Goal: Task Accomplishment & Management: Use online tool/utility

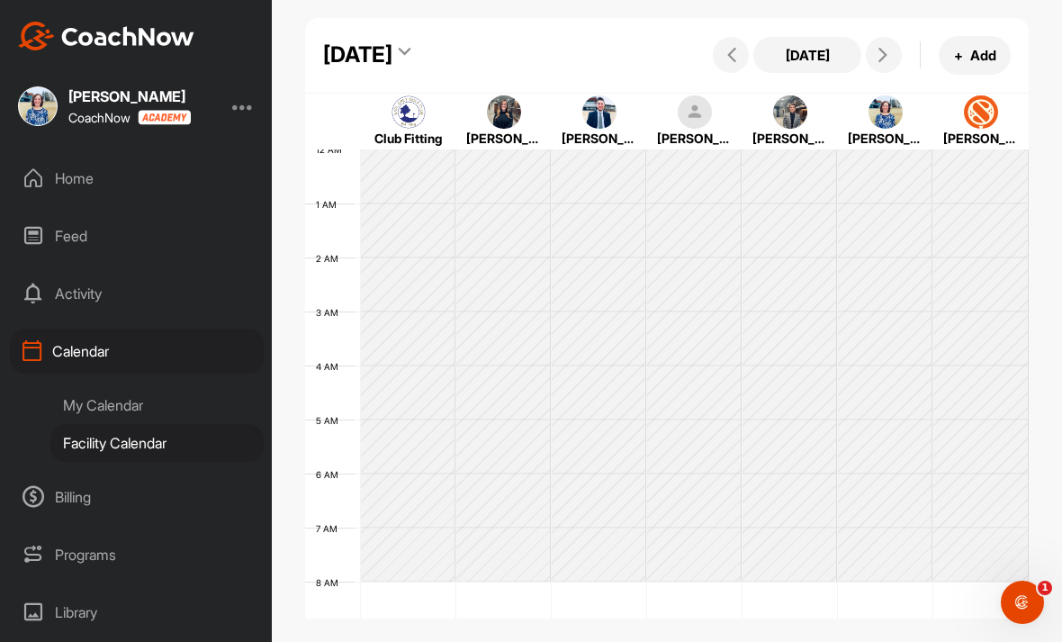
scroll to position [311, 0]
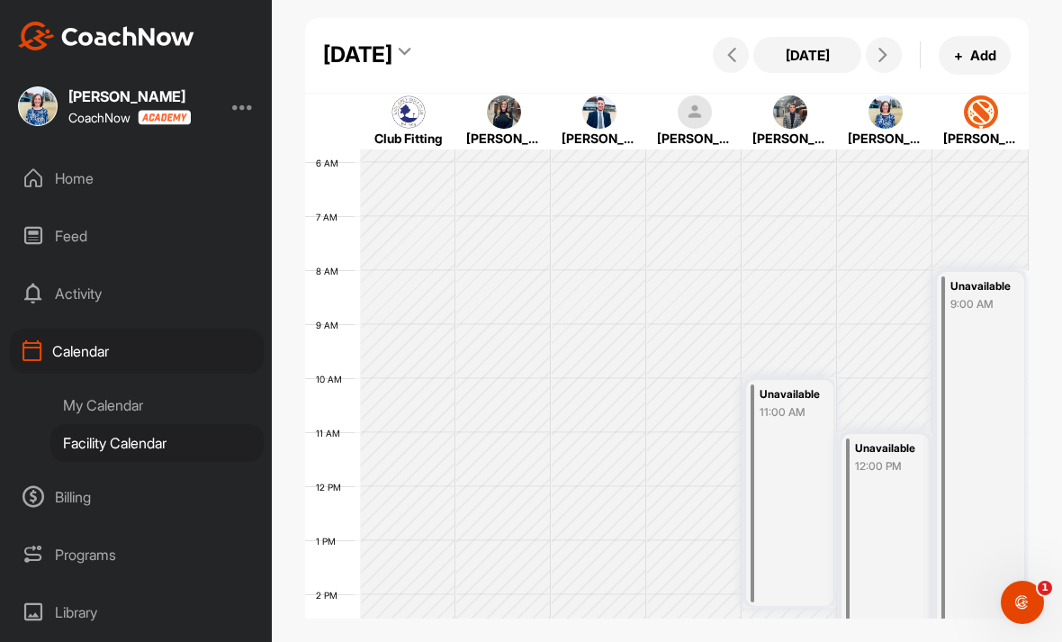
click at [878, 55] on icon at bounding box center [883, 55] width 14 height 14
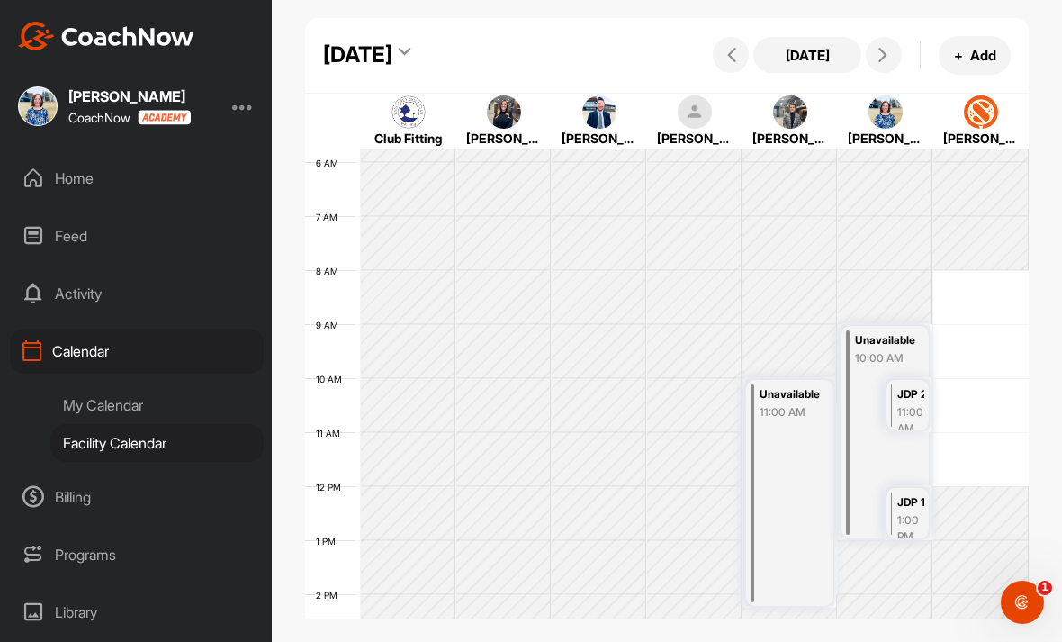
click at [808, 57] on button "[DATE]" at bounding box center [807, 55] width 108 height 36
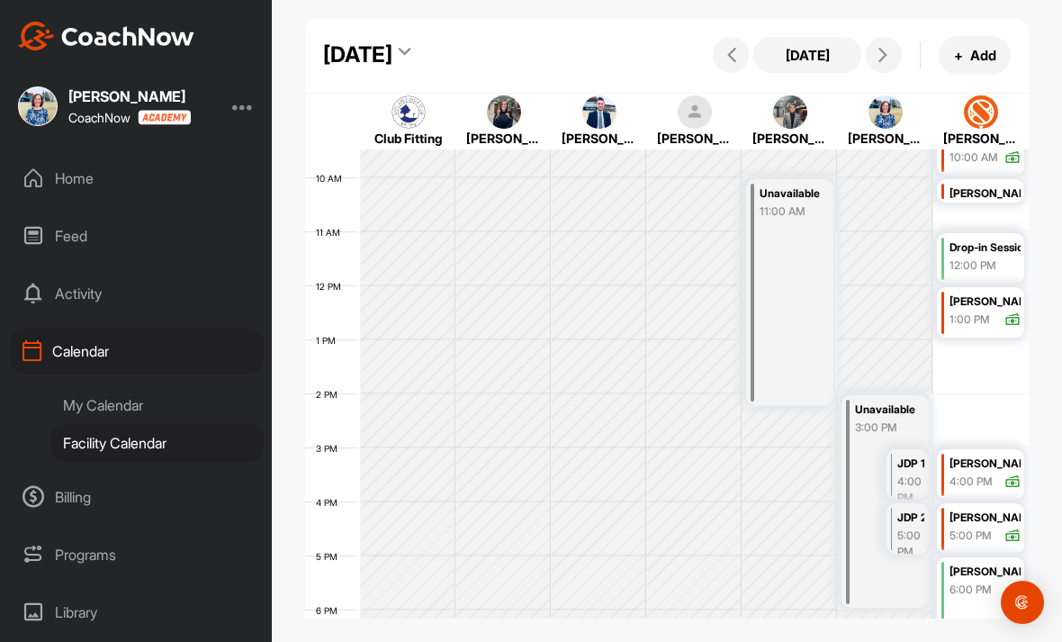
click at [888, 51] on icon at bounding box center [883, 55] width 14 height 14
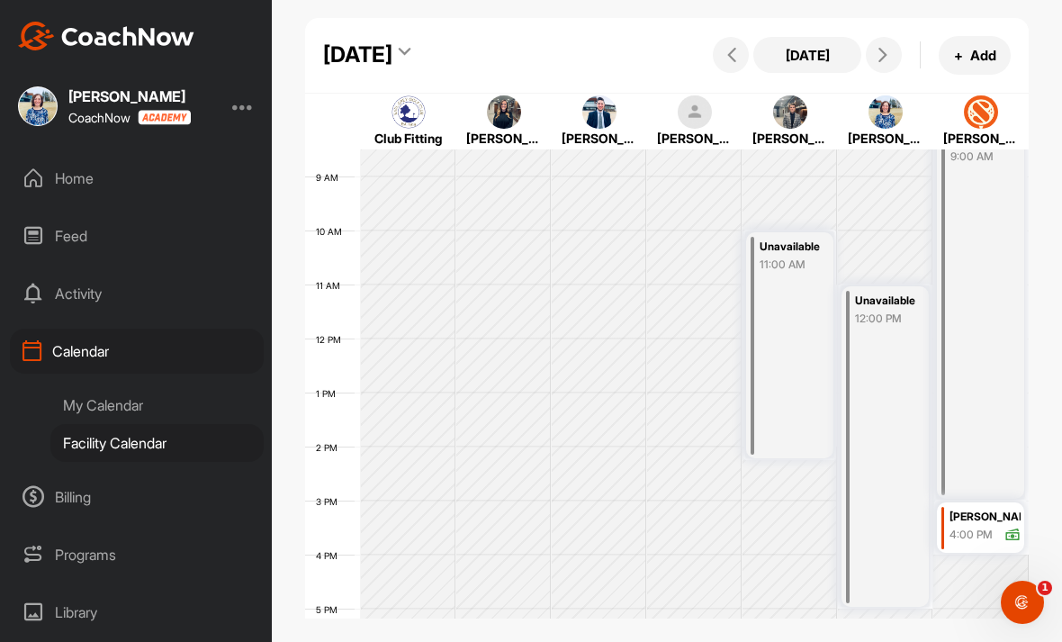
click at [899, 47] on button at bounding box center [884, 55] width 36 height 36
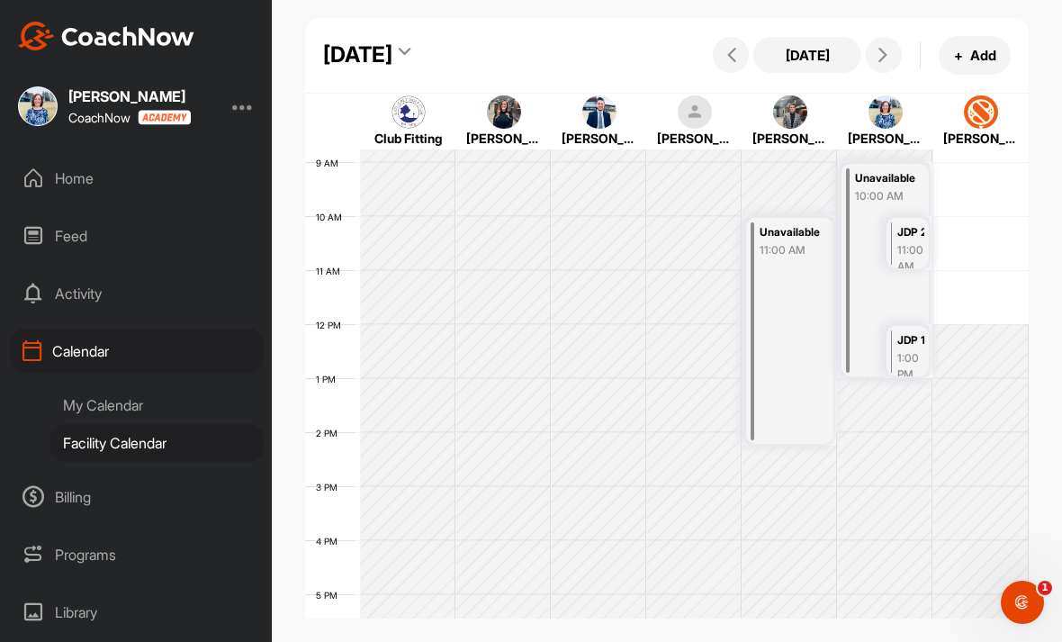
click at [892, 66] on button at bounding box center [884, 55] width 36 height 36
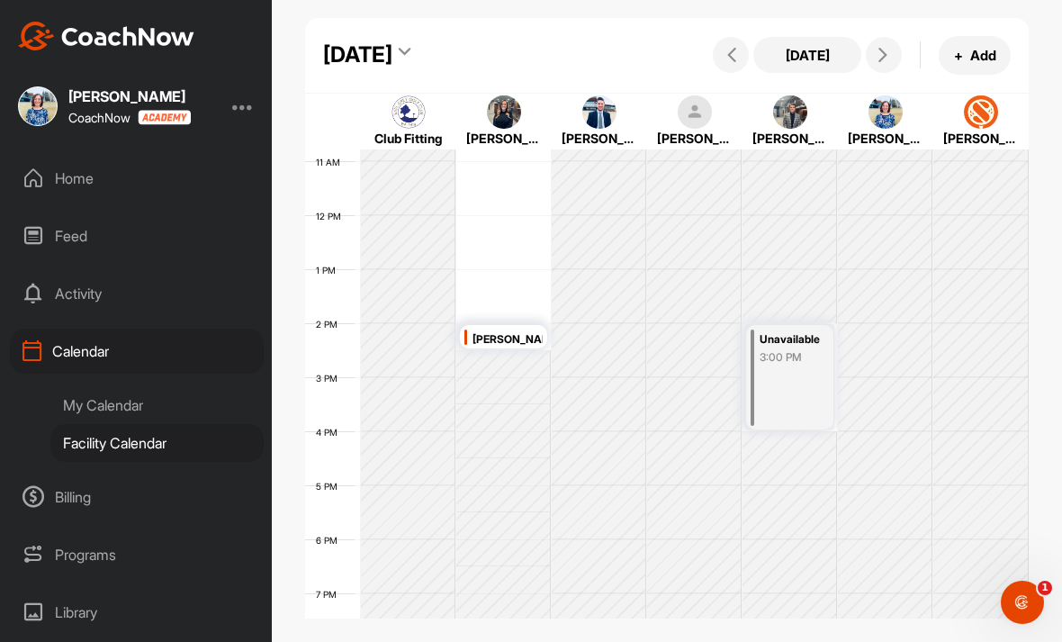
click at [893, 55] on span at bounding box center [884, 55] width 22 height 14
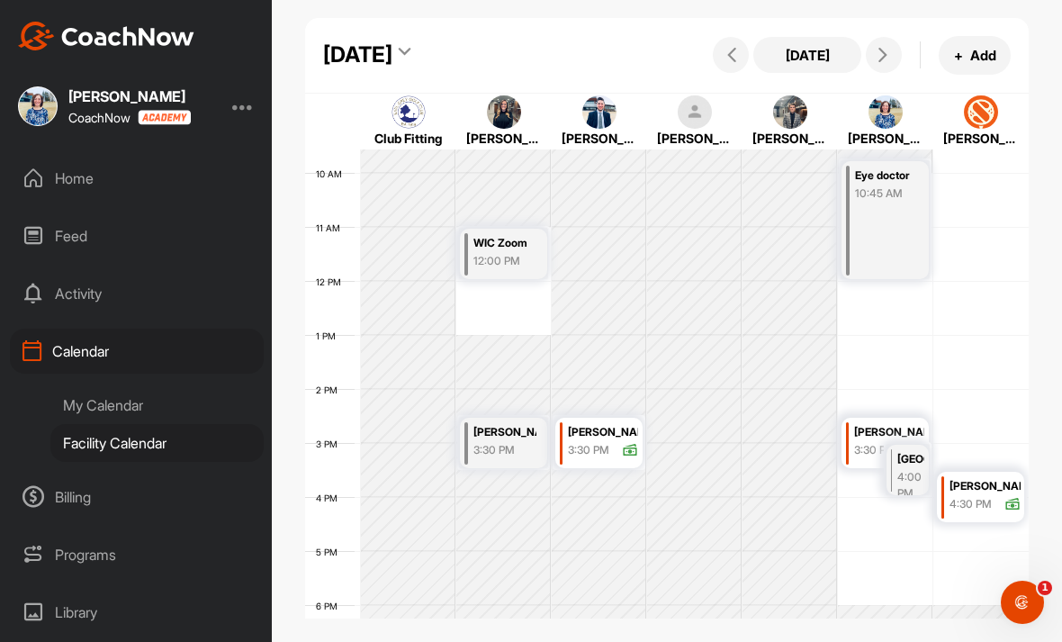
scroll to position [529, 0]
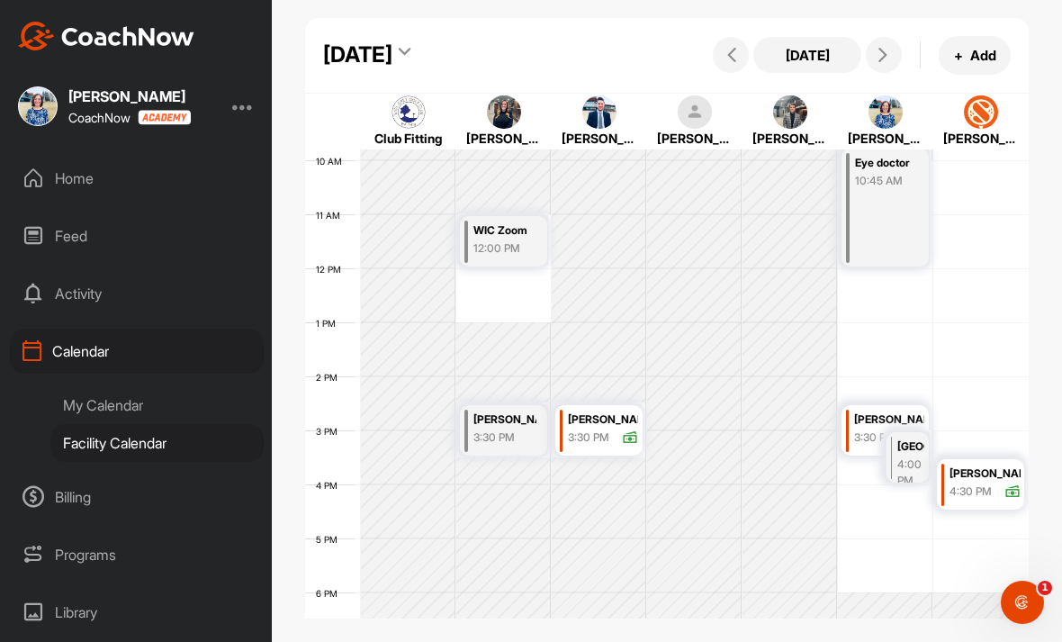
click at [890, 55] on icon at bounding box center [883, 55] width 14 height 14
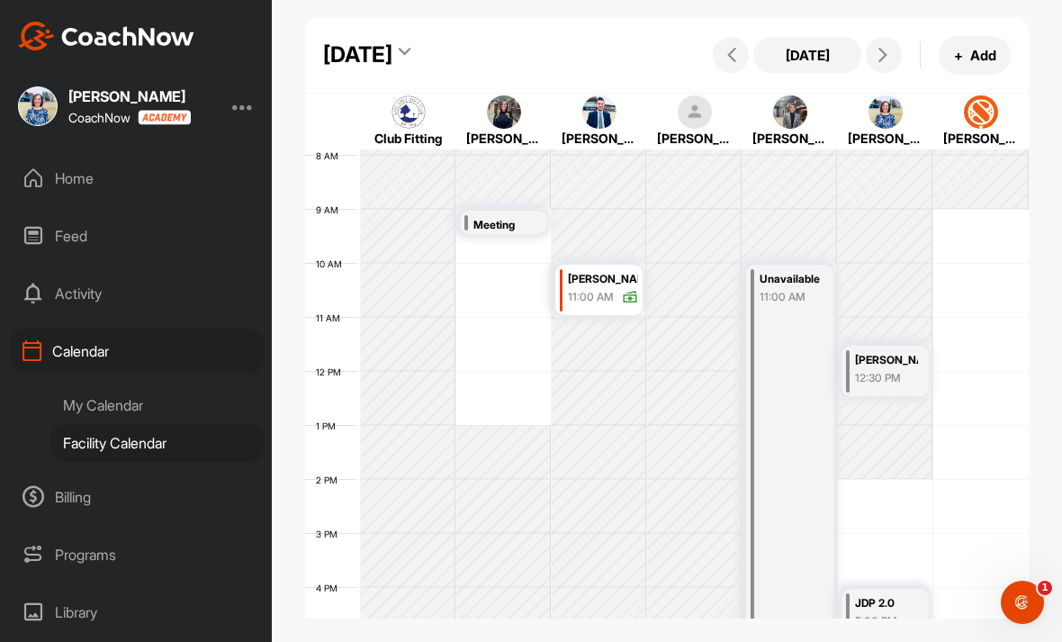
click at [890, 57] on icon at bounding box center [883, 55] width 14 height 14
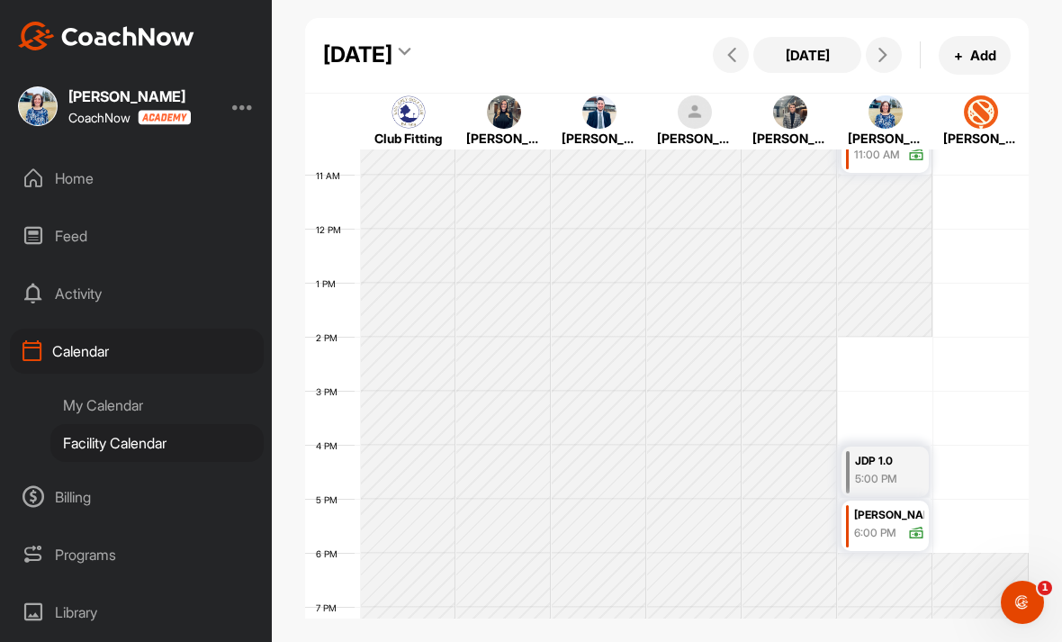
scroll to position [572, 0]
click at [888, 49] on icon at bounding box center [883, 55] width 14 height 14
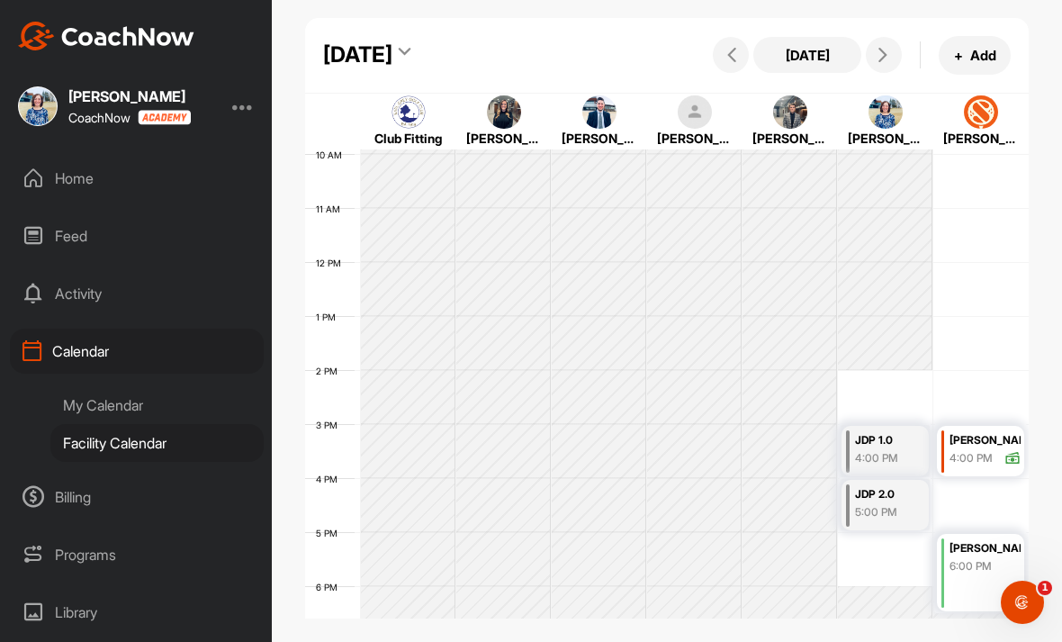
click at [892, 59] on span at bounding box center [884, 55] width 22 height 14
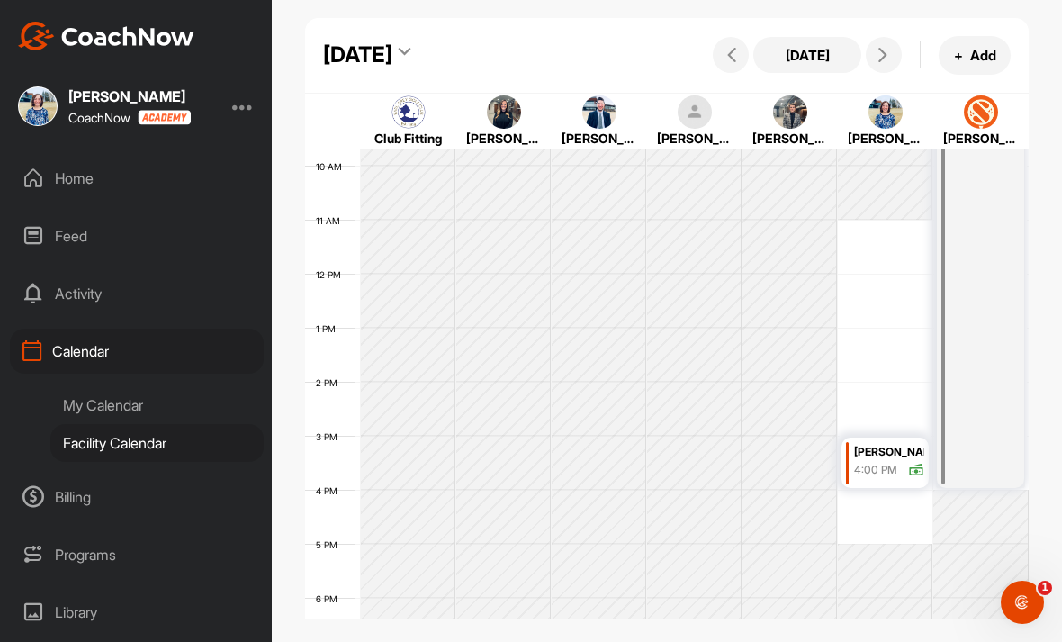
click at [897, 65] on button at bounding box center [884, 55] width 36 height 36
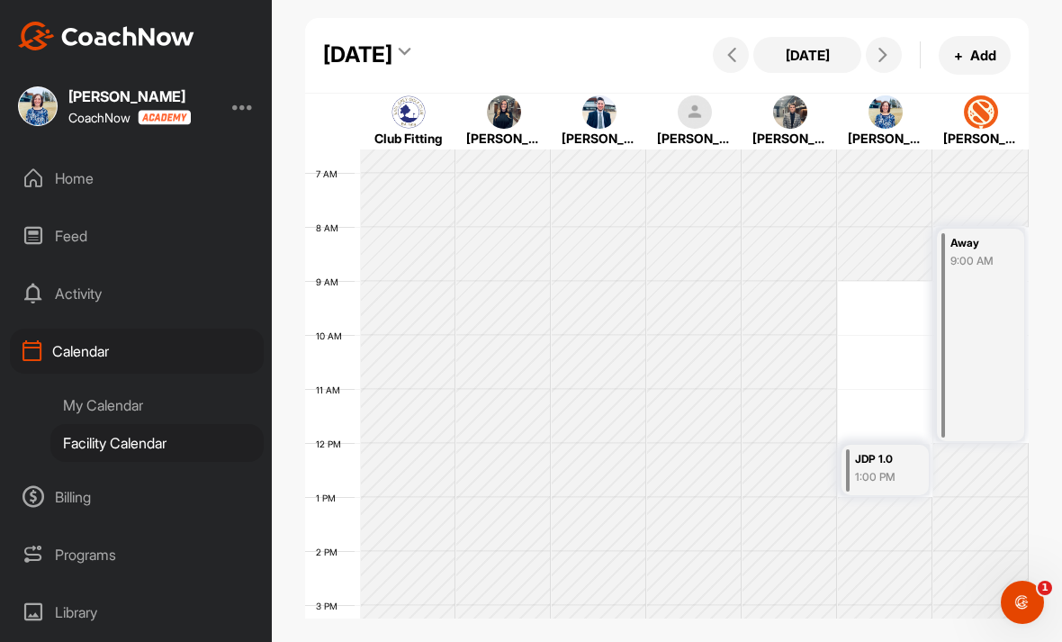
click at [896, 58] on button at bounding box center [884, 55] width 36 height 36
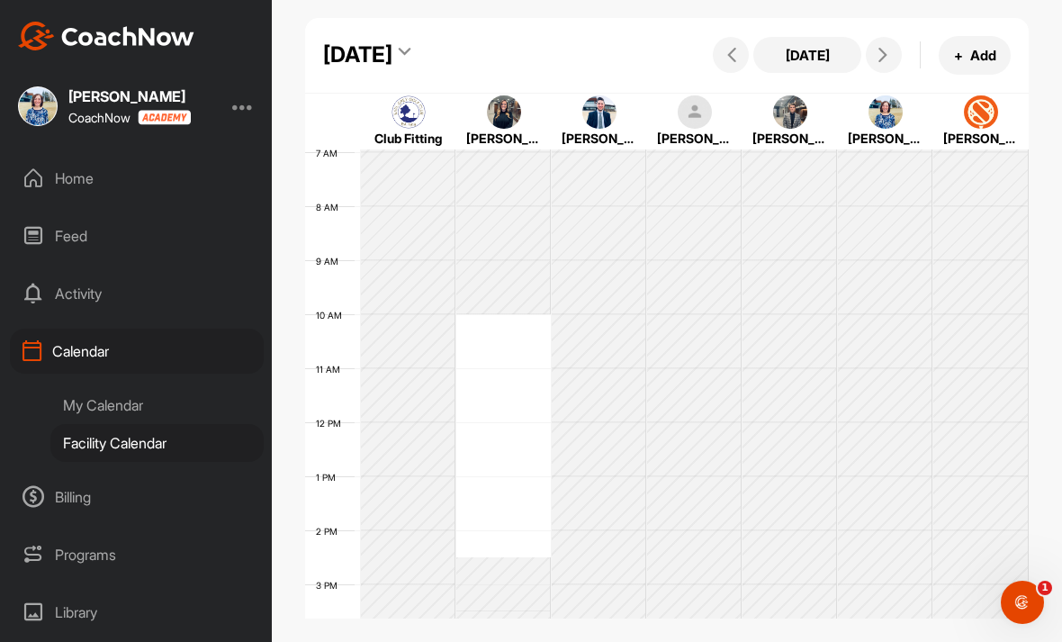
click at [892, 57] on span at bounding box center [884, 55] width 22 height 14
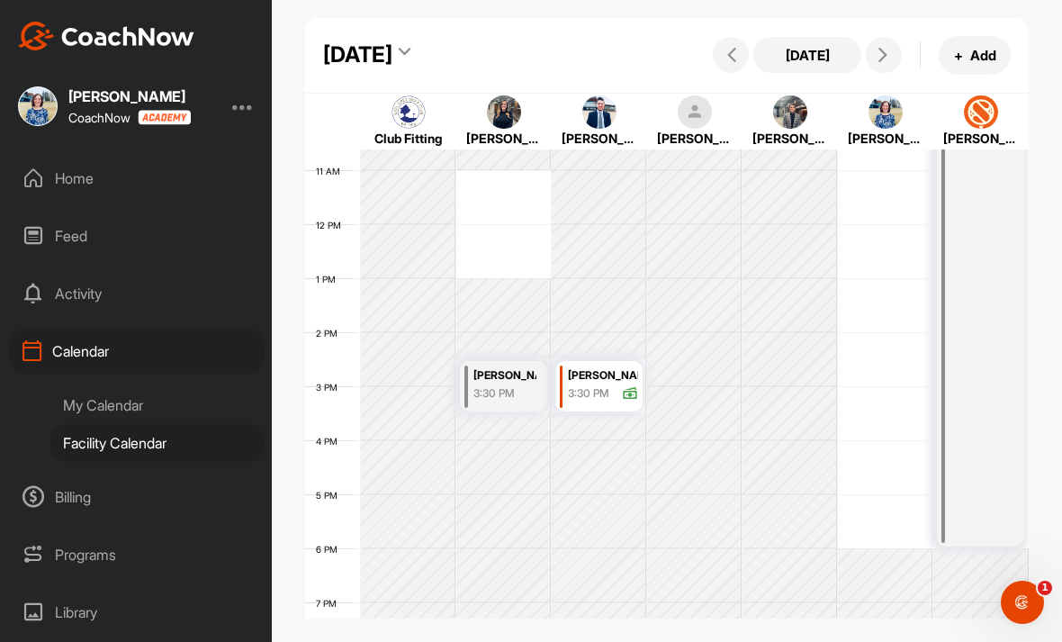
click at [896, 60] on button at bounding box center [884, 55] width 36 height 36
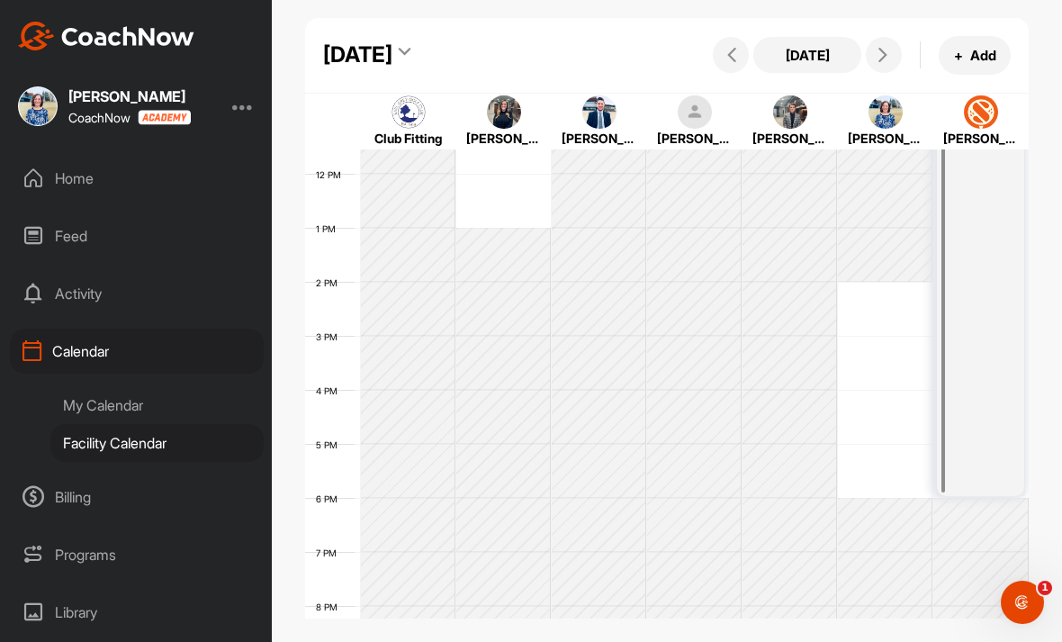
click at [892, 58] on span at bounding box center [884, 55] width 22 height 14
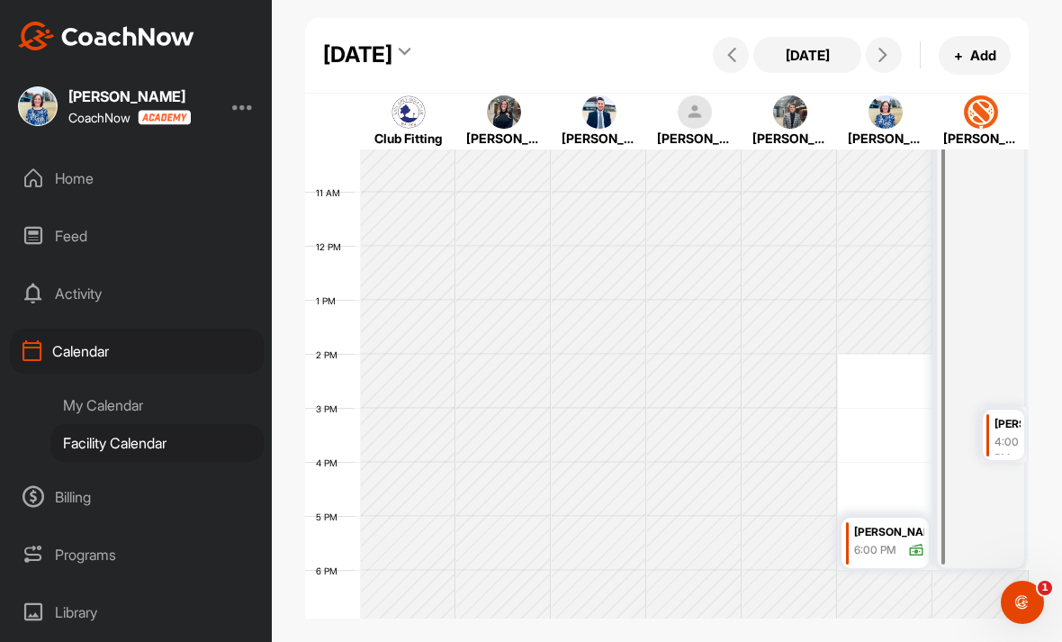
click at [892, 59] on span at bounding box center [884, 55] width 22 height 14
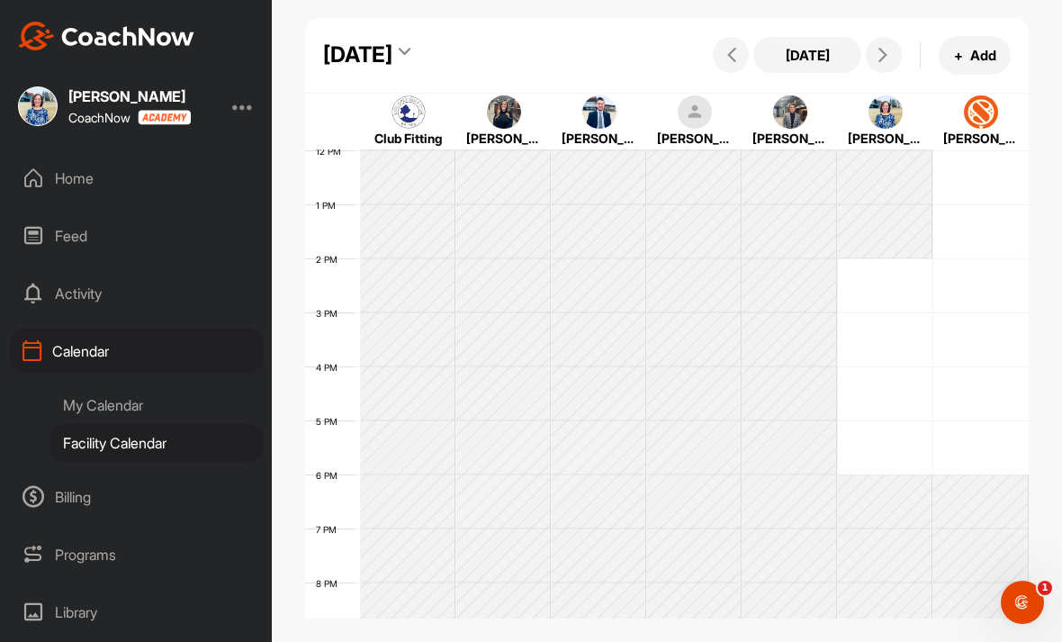
click at [824, 54] on button "[DATE]" at bounding box center [807, 55] width 108 height 36
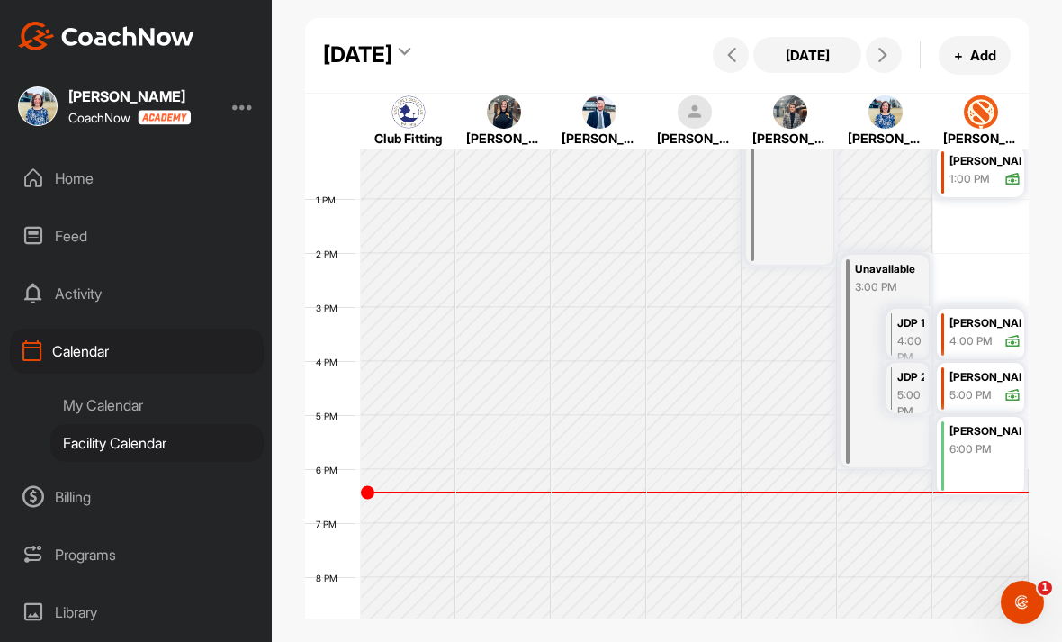
scroll to position [666, 0]
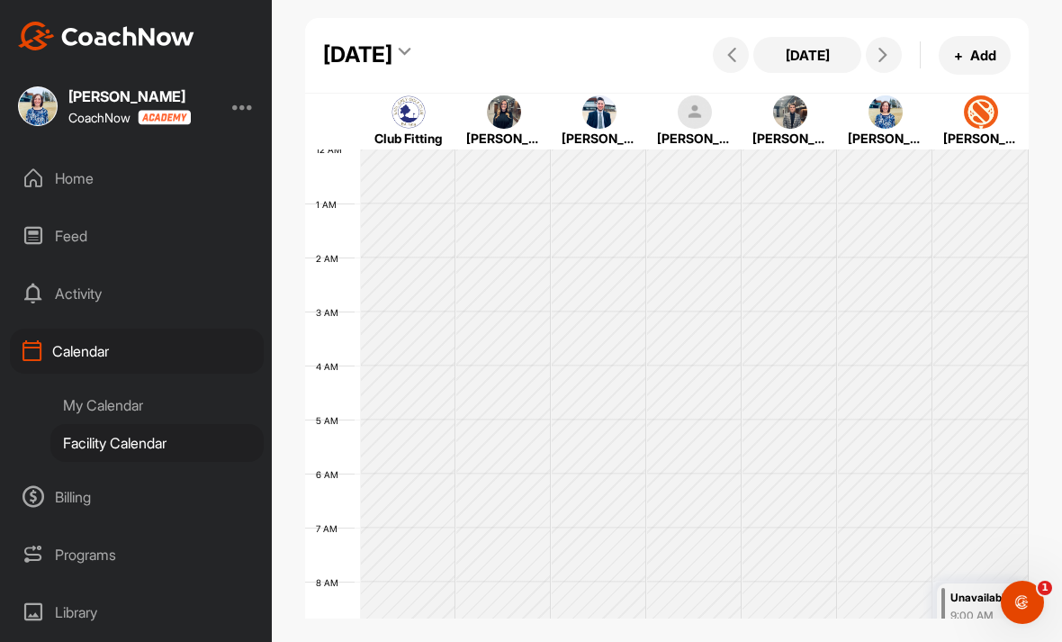
click at [884, 58] on icon at bounding box center [883, 55] width 14 height 14
